Goal: Find specific page/section: Find specific page/section

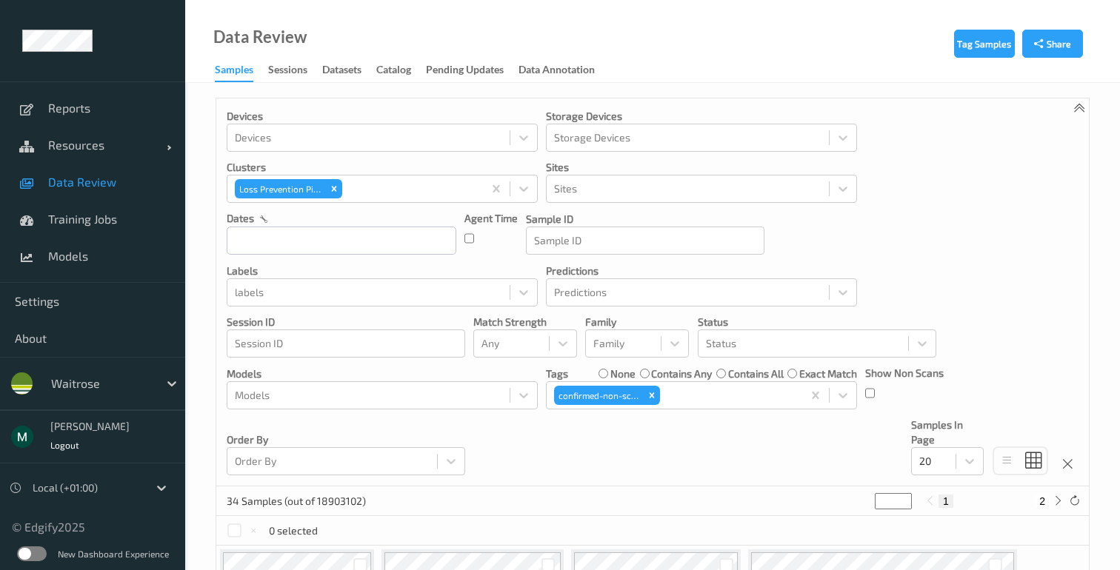
scroll to position [402, 0]
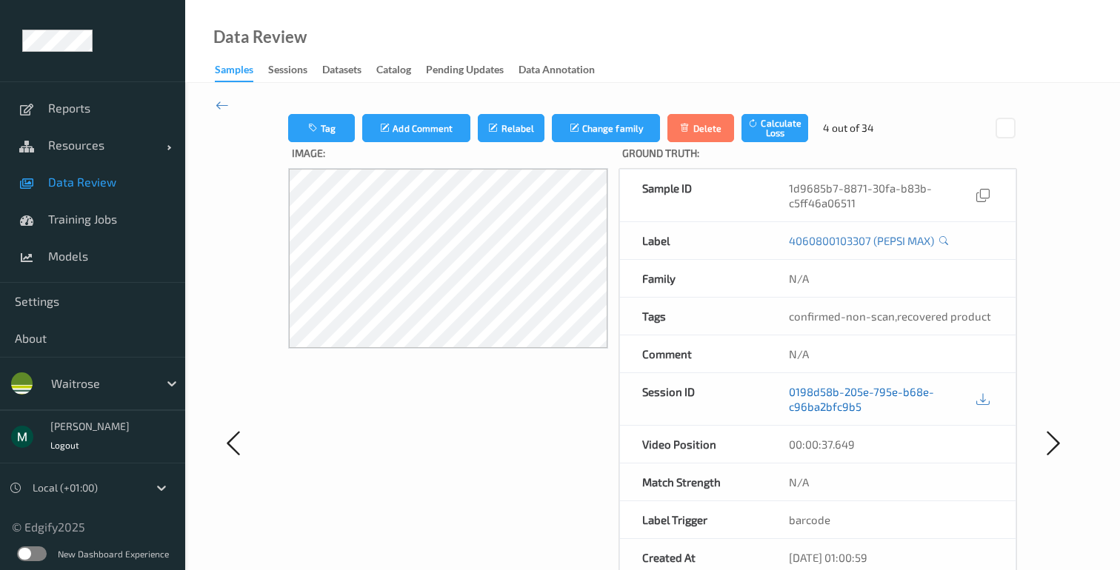
click at [842, 391] on link "0198d58b-205e-795e-b68e-c96ba2bfc9b5" at bounding box center [881, 399] width 184 height 30
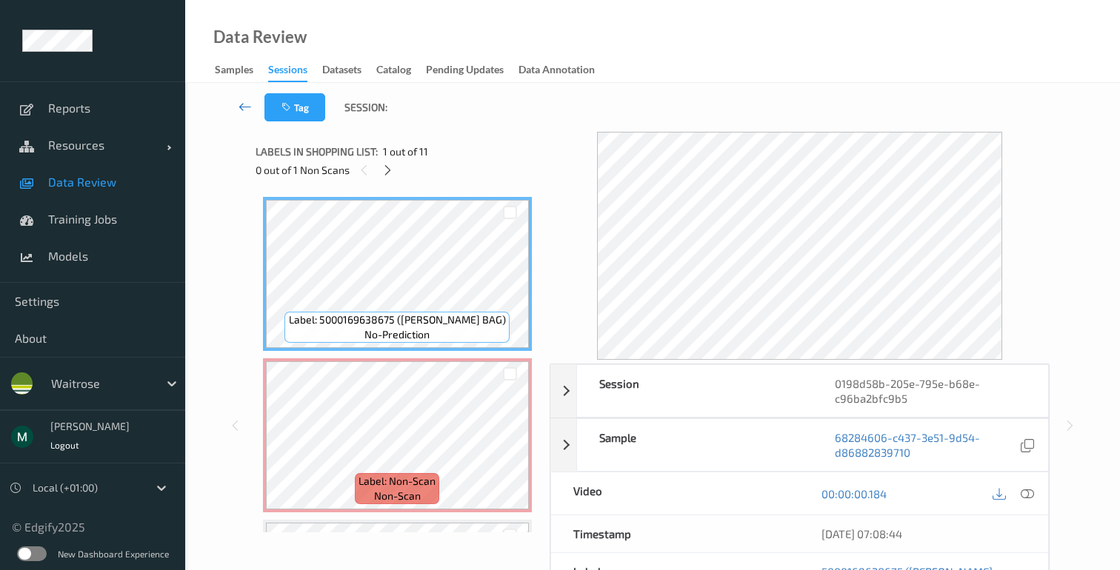
click at [253, 113] on link at bounding box center [245, 107] width 39 height 28
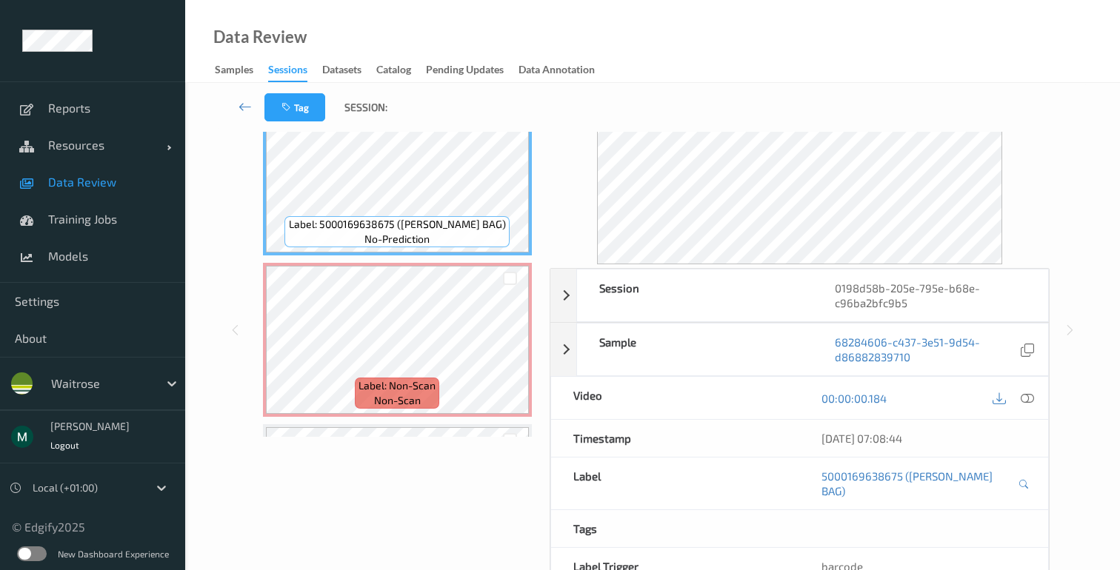
scroll to position [165, 0]
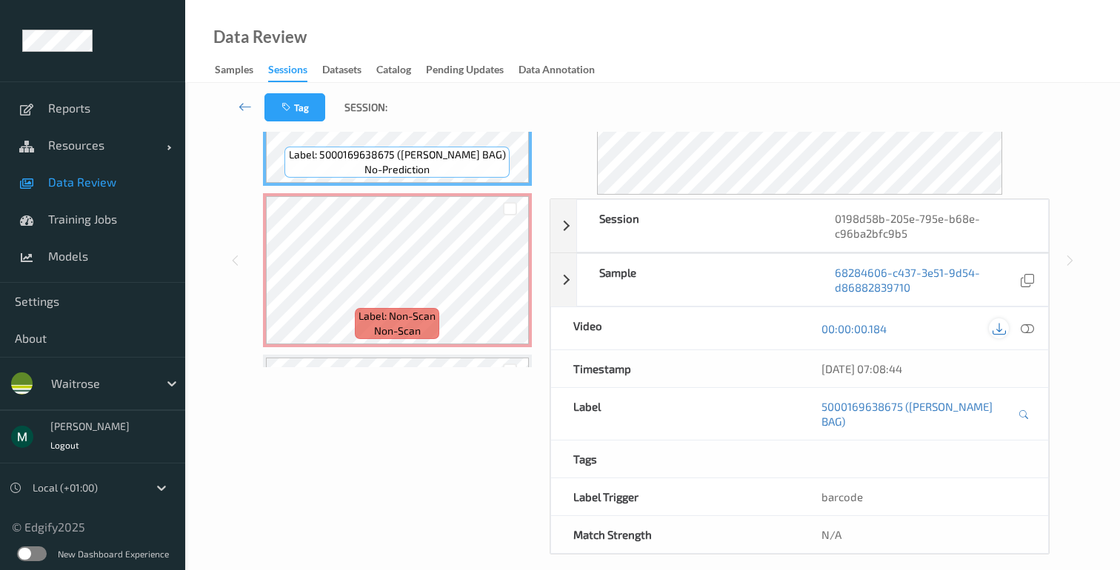
click at [997, 330] on icon at bounding box center [998, 328] width 13 height 13
click at [241, 106] on icon at bounding box center [244, 106] width 13 height 15
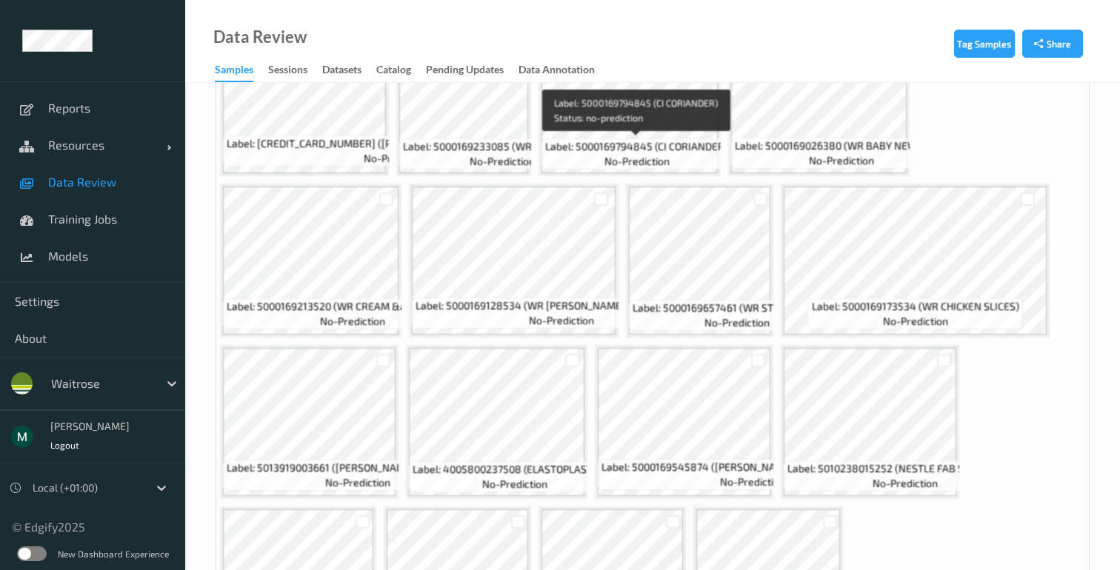
scroll to position [810, 0]
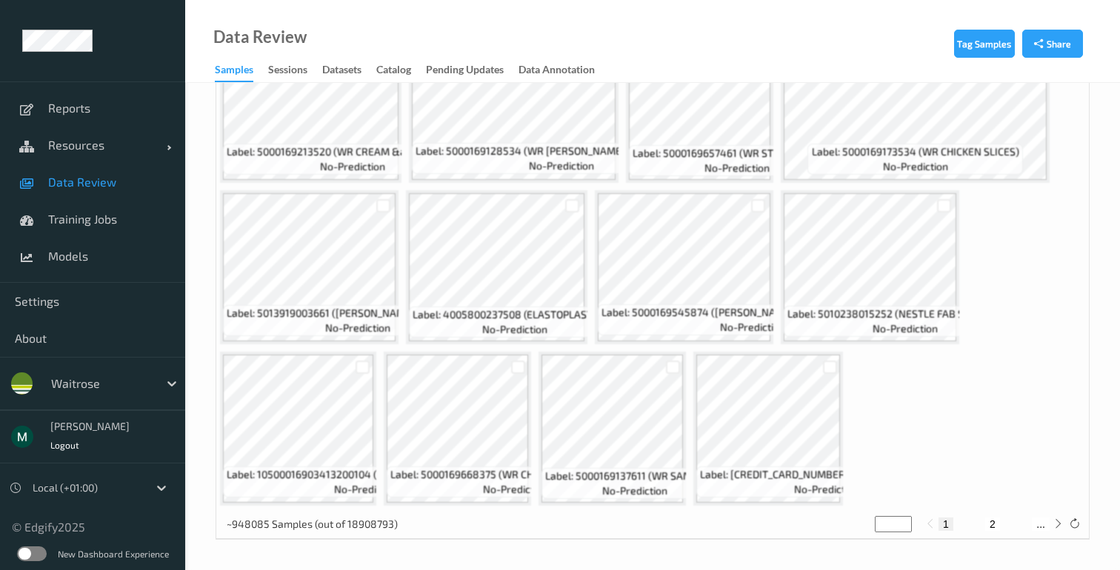
click at [994, 522] on button "2" at bounding box center [992, 524] width 15 height 13
type input "*"
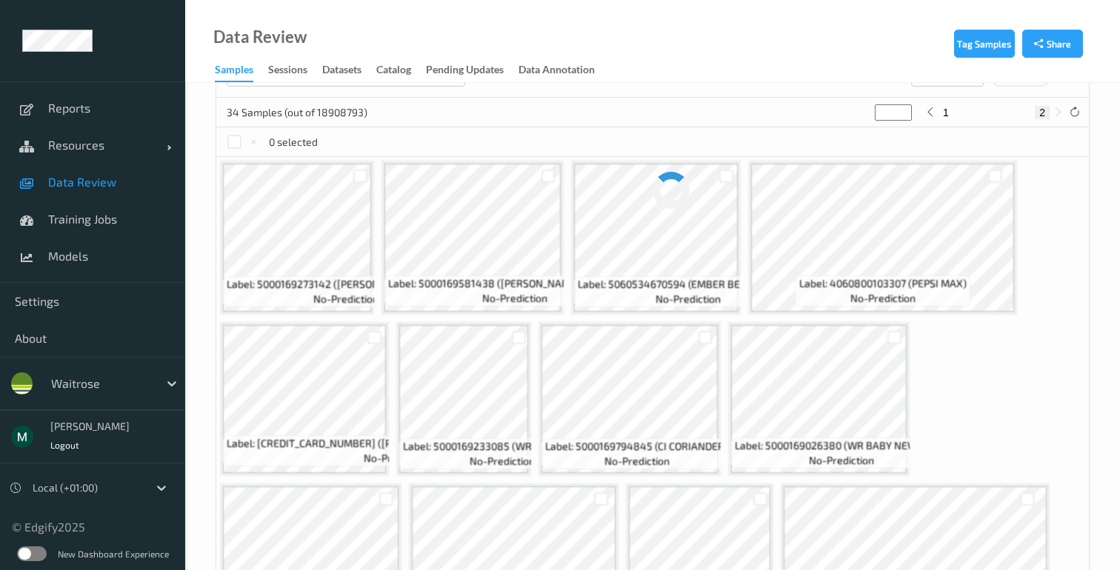
scroll to position [378, 0]
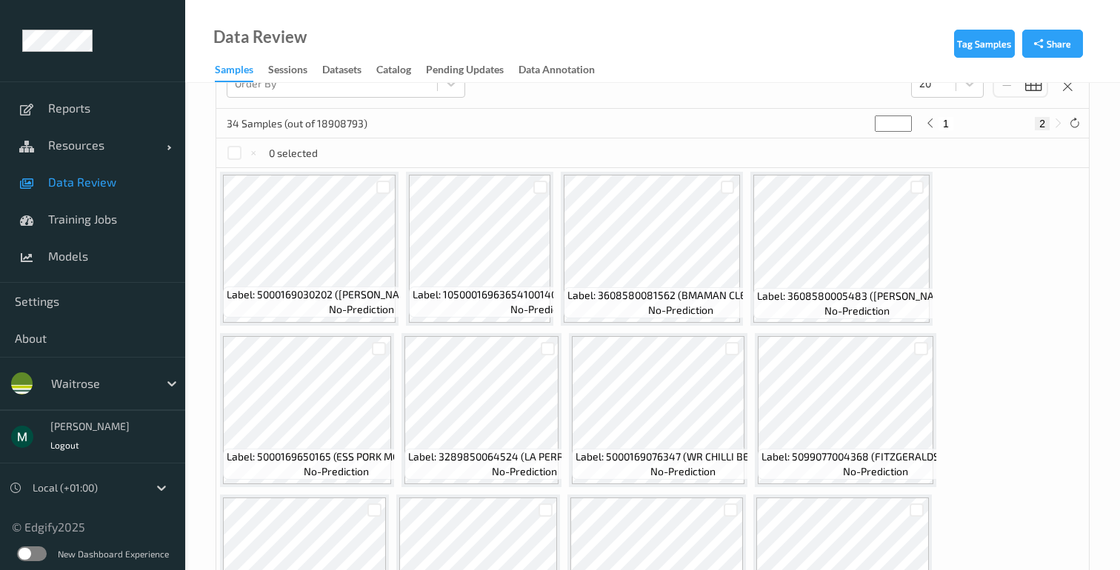
click at [990, 424] on div "Label: 5000169030202 ([PERSON_NAME] ICBRG LETTUCE) no-prediction Label: 1050001…" at bounding box center [652, 491] width 872 height 646
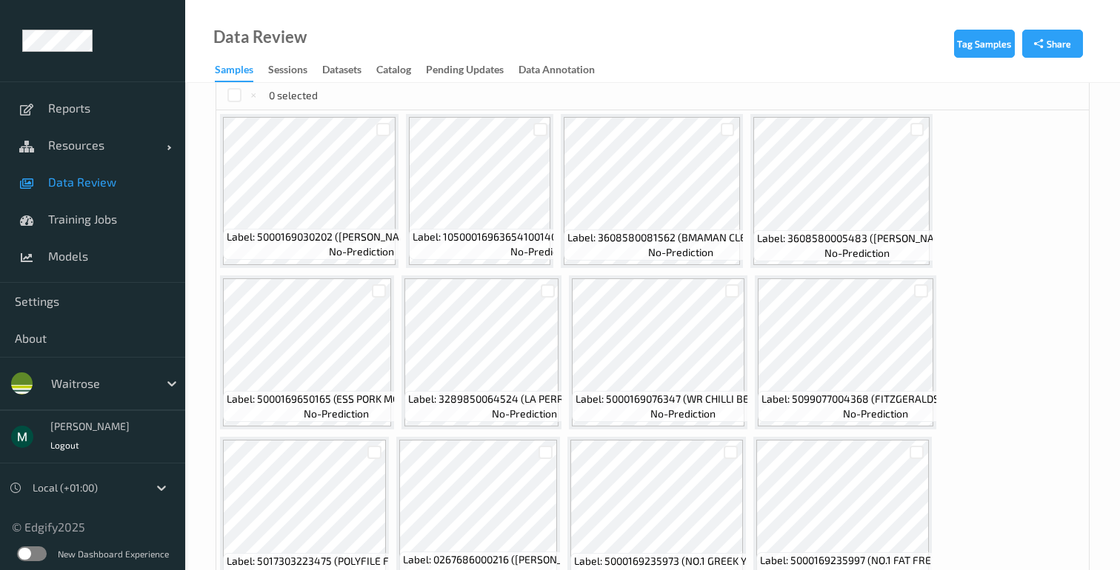
scroll to position [433, 0]
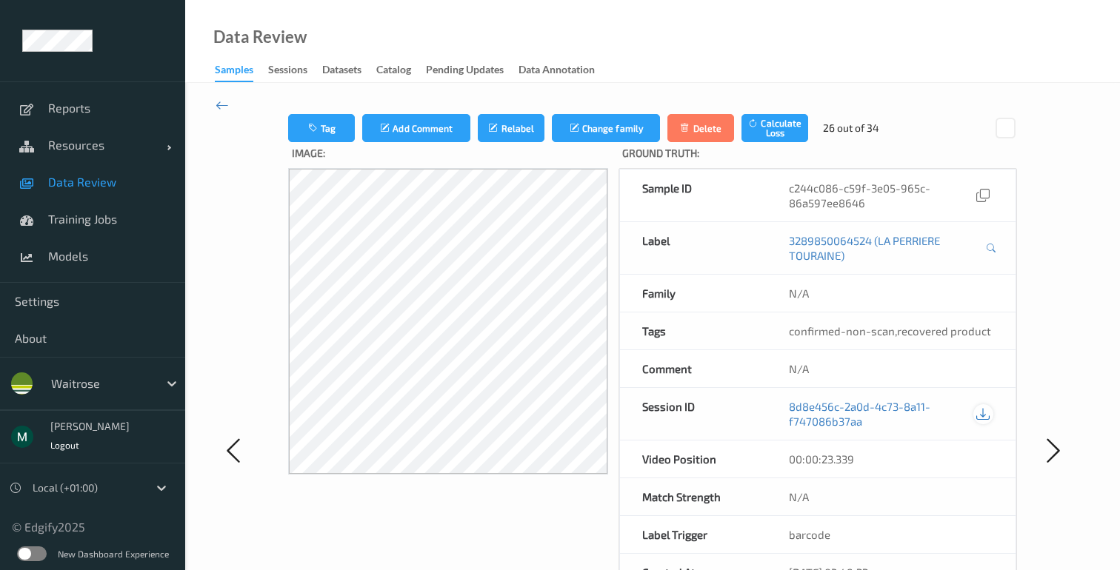
click at [979, 407] on icon at bounding box center [982, 413] width 13 height 13
